Goal: Information Seeking & Learning: Learn about a topic

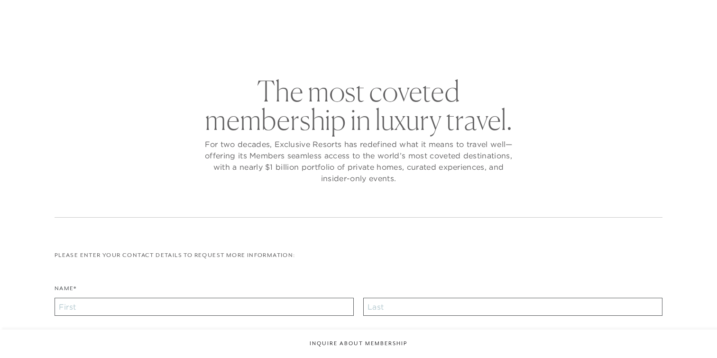
checkbox input "false"
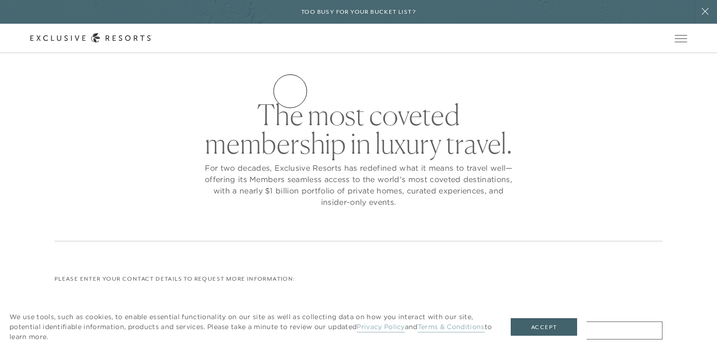
click at [0, 0] on link "Residence Collection" at bounding box center [0, 0] width 0 height 0
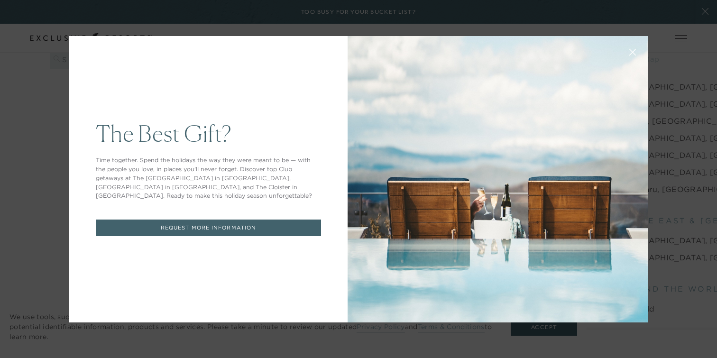
click at [631, 52] on icon at bounding box center [633, 52] width 6 height 6
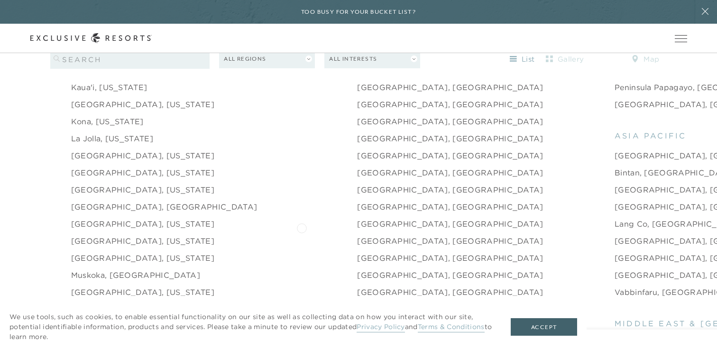
scroll to position [1193, 0]
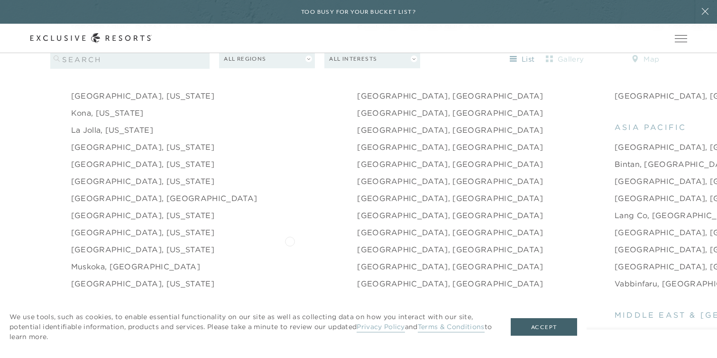
click at [357, 244] on link "[GEOGRAPHIC_DATA], [GEOGRAPHIC_DATA]" at bounding box center [450, 249] width 186 height 11
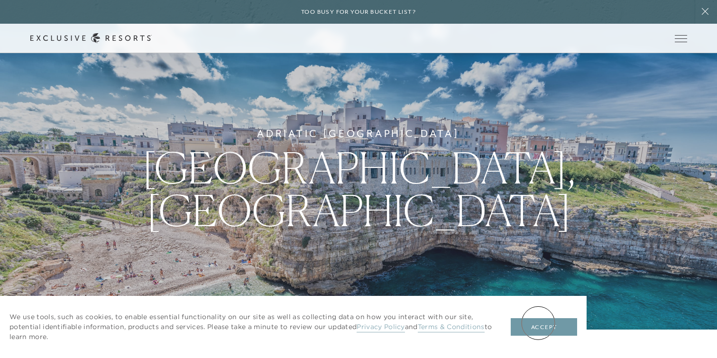
click at [538, 323] on button "Accept" at bounding box center [544, 327] width 66 height 18
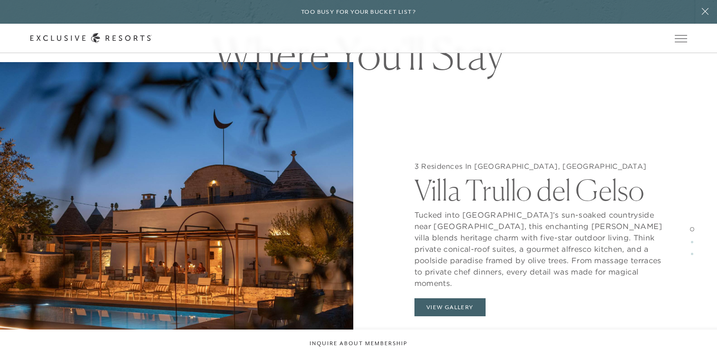
scroll to position [914, 0]
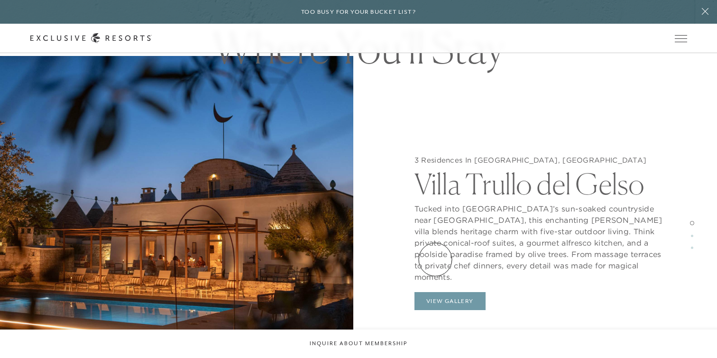
click at [435, 292] on button "View Gallery" at bounding box center [449, 301] width 71 height 18
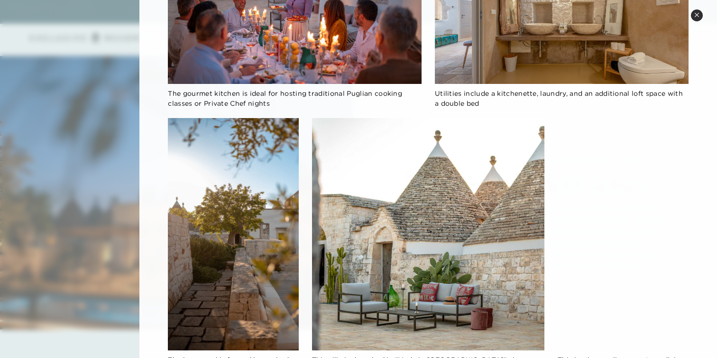
scroll to position [1125, 0]
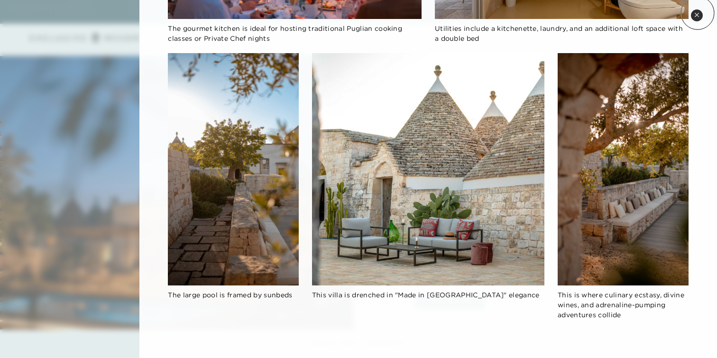
click at [697, 13] on icon at bounding box center [696, 14] width 5 height 5
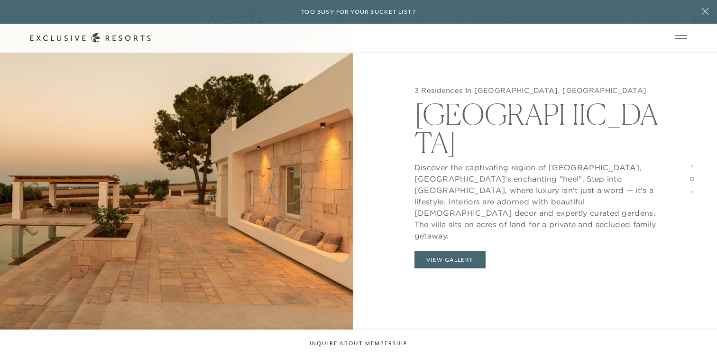
scroll to position [1418, 0]
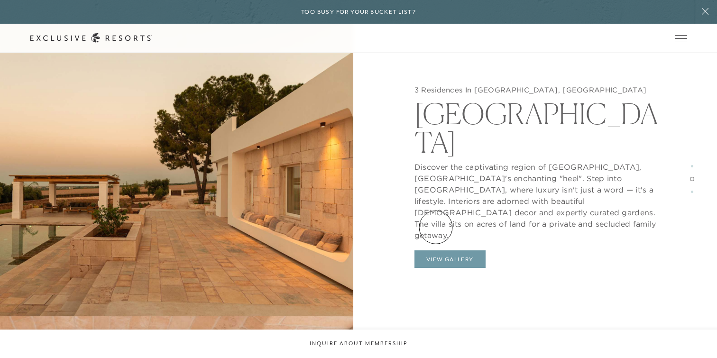
click at [435, 250] on button "View Gallery" at bounding box center [449, 259] width 71 height 18
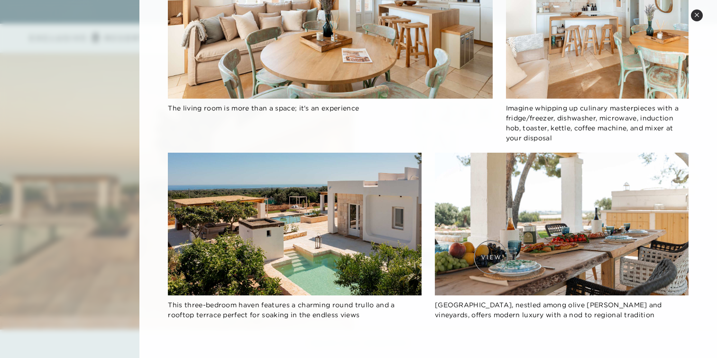
scroll to position [1630, 0]
click at [698, 15] on icon at bounding box center [696, 14] width 5 height 5
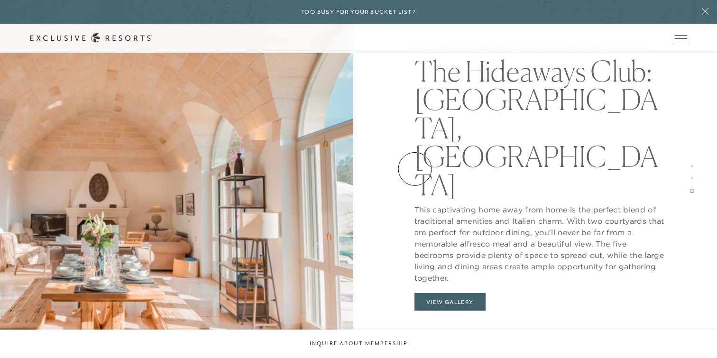
scroll to position [1953, 0]
click at [430, 293] on button "View Gallery" at bounding box center [449, 302] width 71 height 18
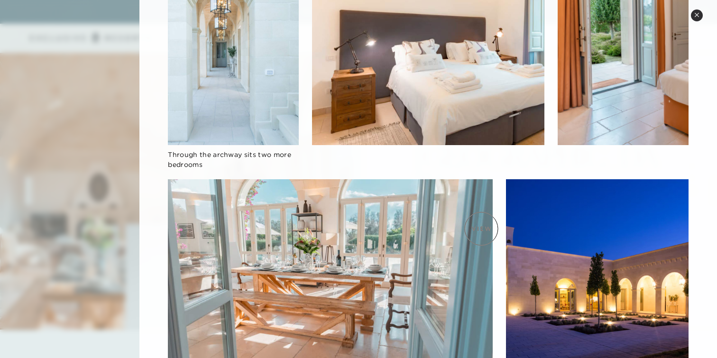
scroll to position [2374, 0]
click at [700, 17] on button "Close quickview" at bounding box center [697, 15] width 12 height 12
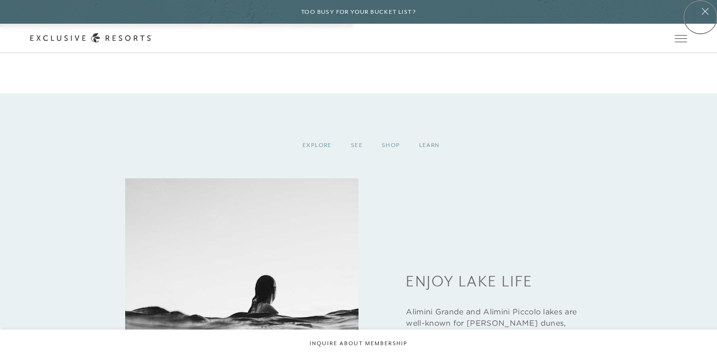
scroll to position [2109, 0]
